Goal: Find specific page/section: Locate a particular part of the current website

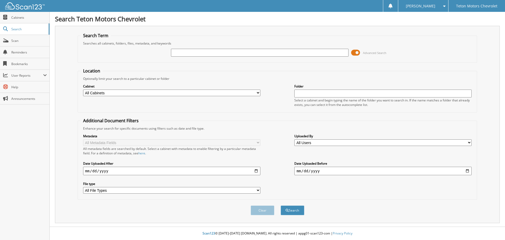
click at [356, 51] on span at bounding box center [355, 53] width 9 height 8
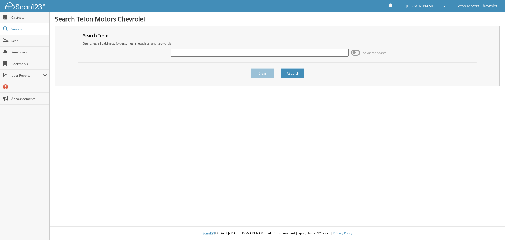
click at [279, 49] on input "text" at bounding box center [259, 53] width 177 height 8
type input "6176261"
click at [281, 68] on button "Search" at bounding box center [293, 73] width 24 height 10
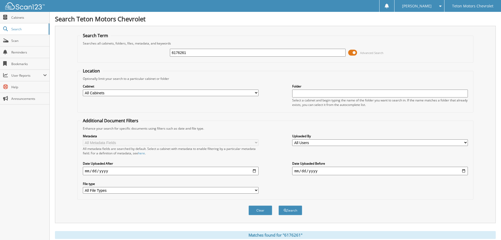
click at [353, 54] on span at bounding box center [352, 53] width 9 height 8
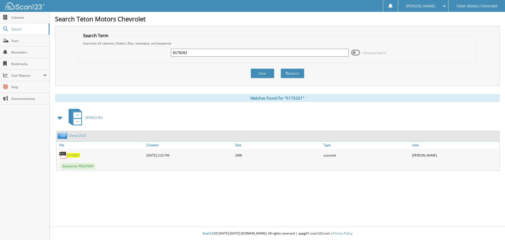
click at [70, 154] on span "6176261" at bounding box center [73, 155] width 13 height 4
drag, startPoint x: 269, startPoint y: 73, endPoint x: 278, endPoint y: 75, distance: 9.2
click at [269, 73] on button "Clear" at bounding box center [263, 73] width 24 height 10
